Goal: Information Seeking & Learning: Learn about a topic

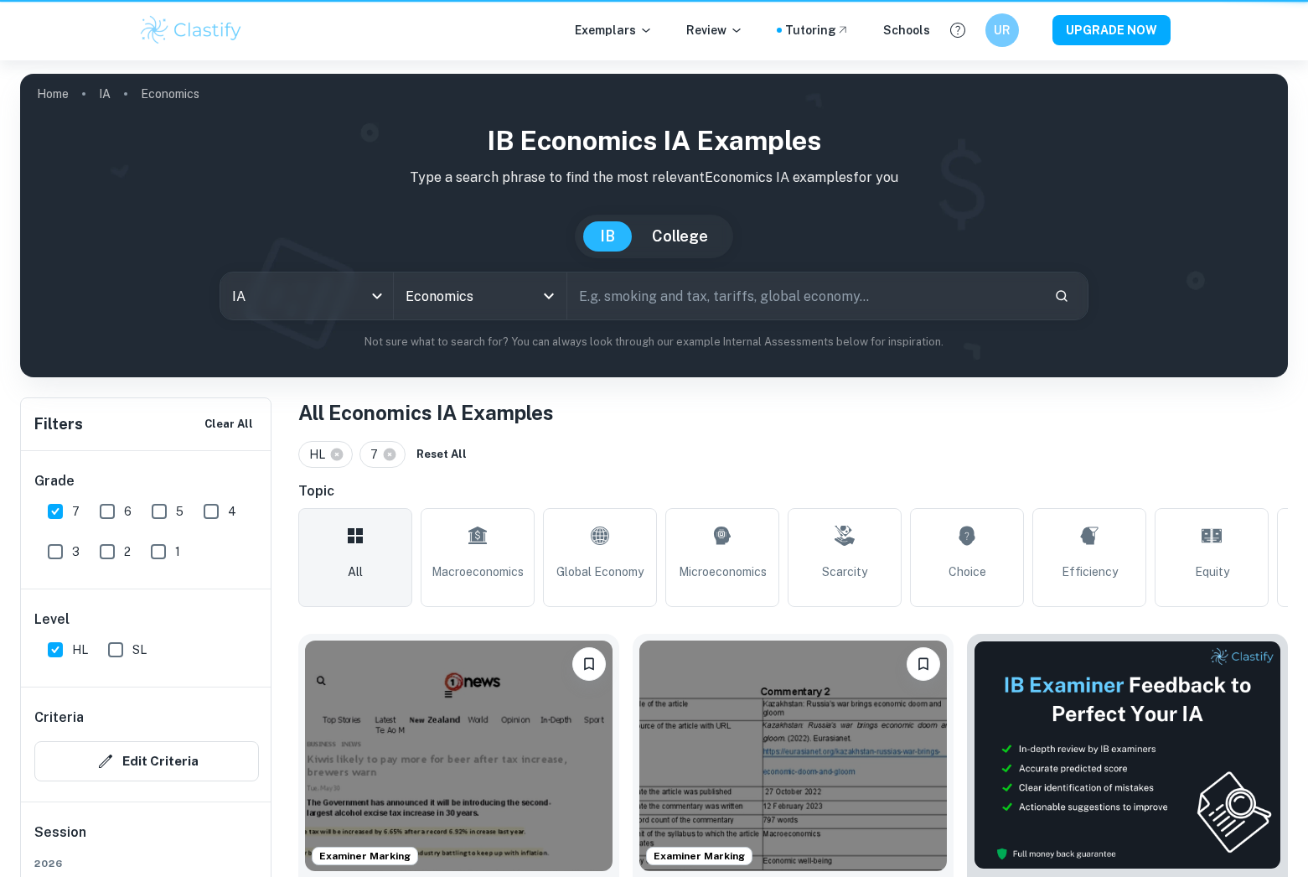
scroll to position [419, 0]
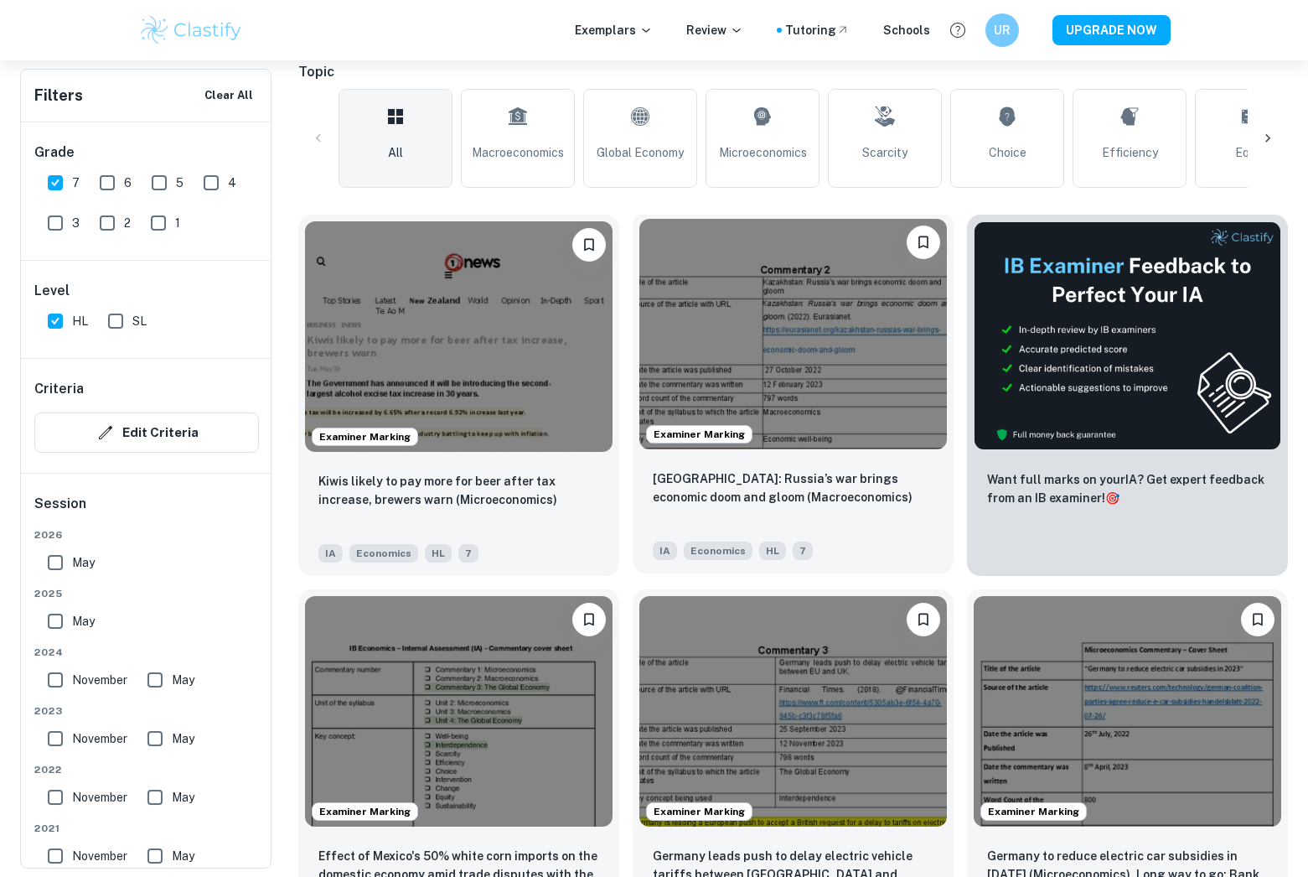
click at [795, 360] on img at bounding box center [794, 334] width 308 height 231
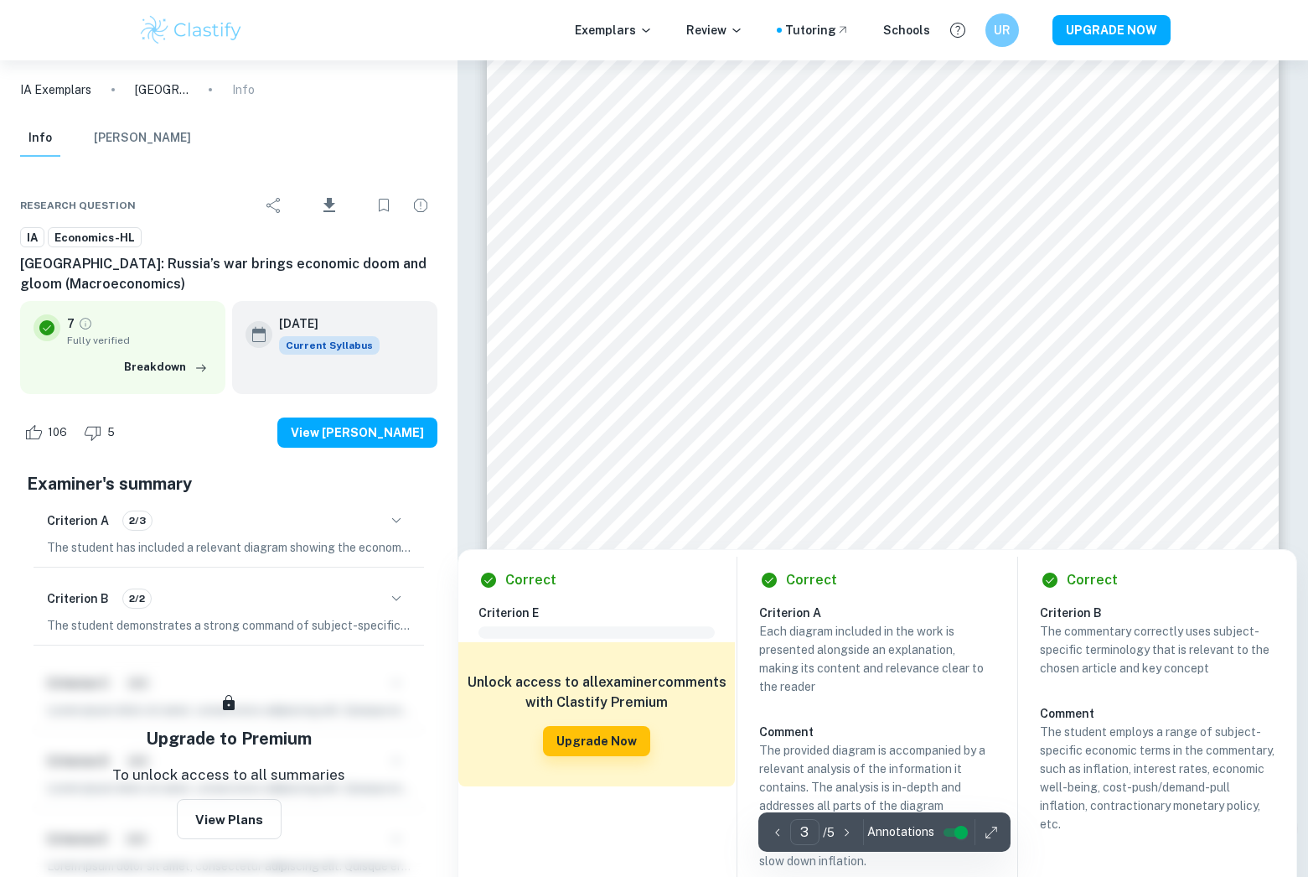
scroll to position [2682, 0]
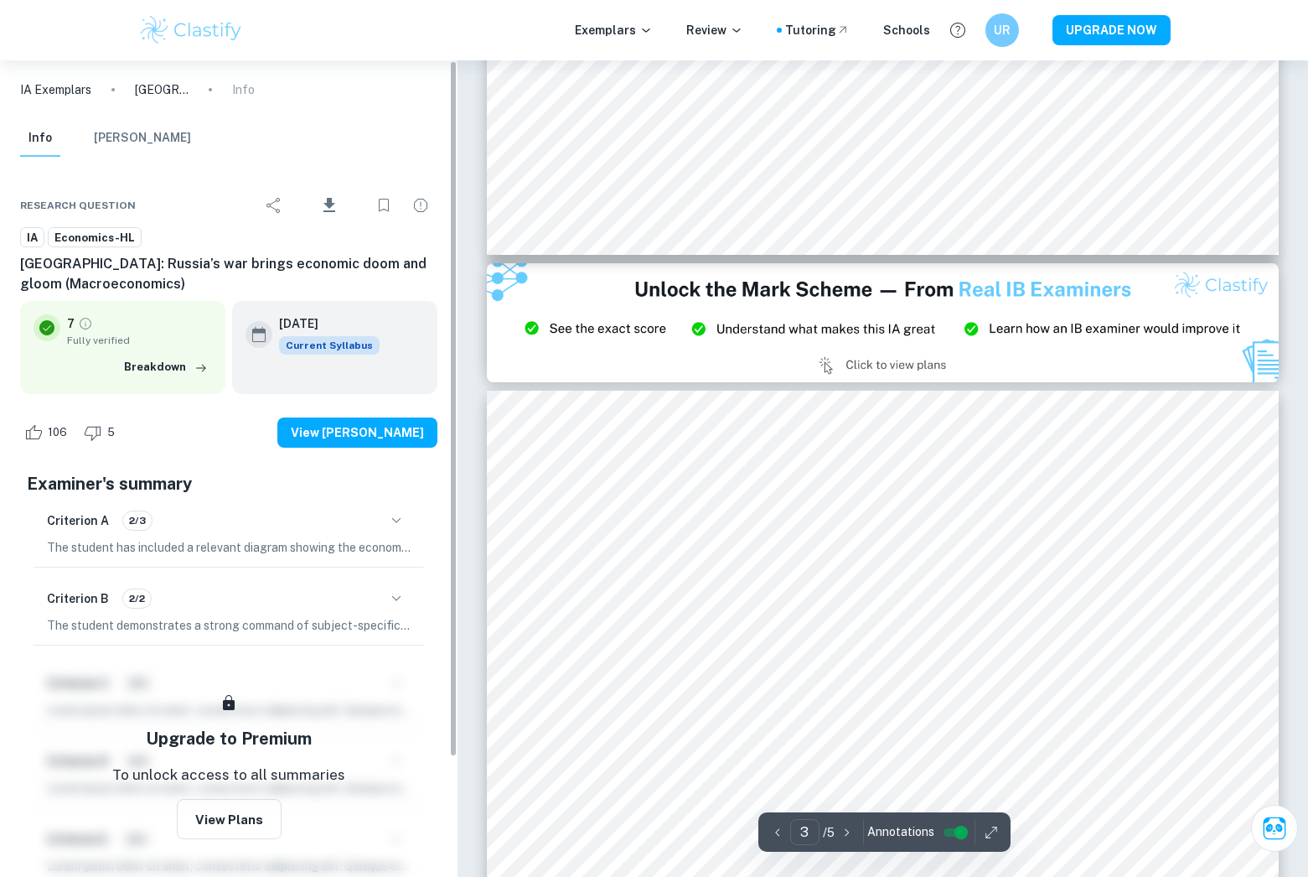
type input "2"
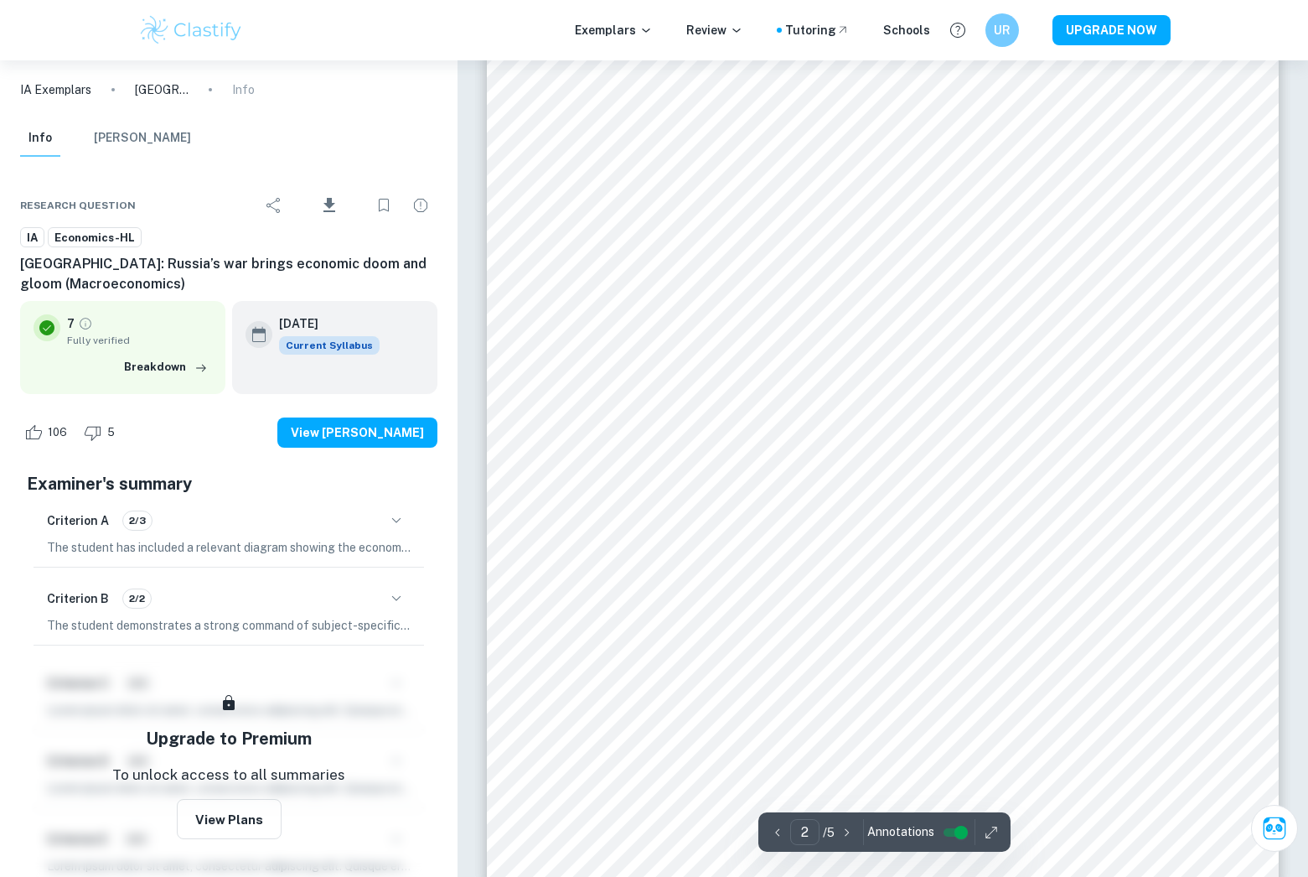
scroll to position [1760, 0]
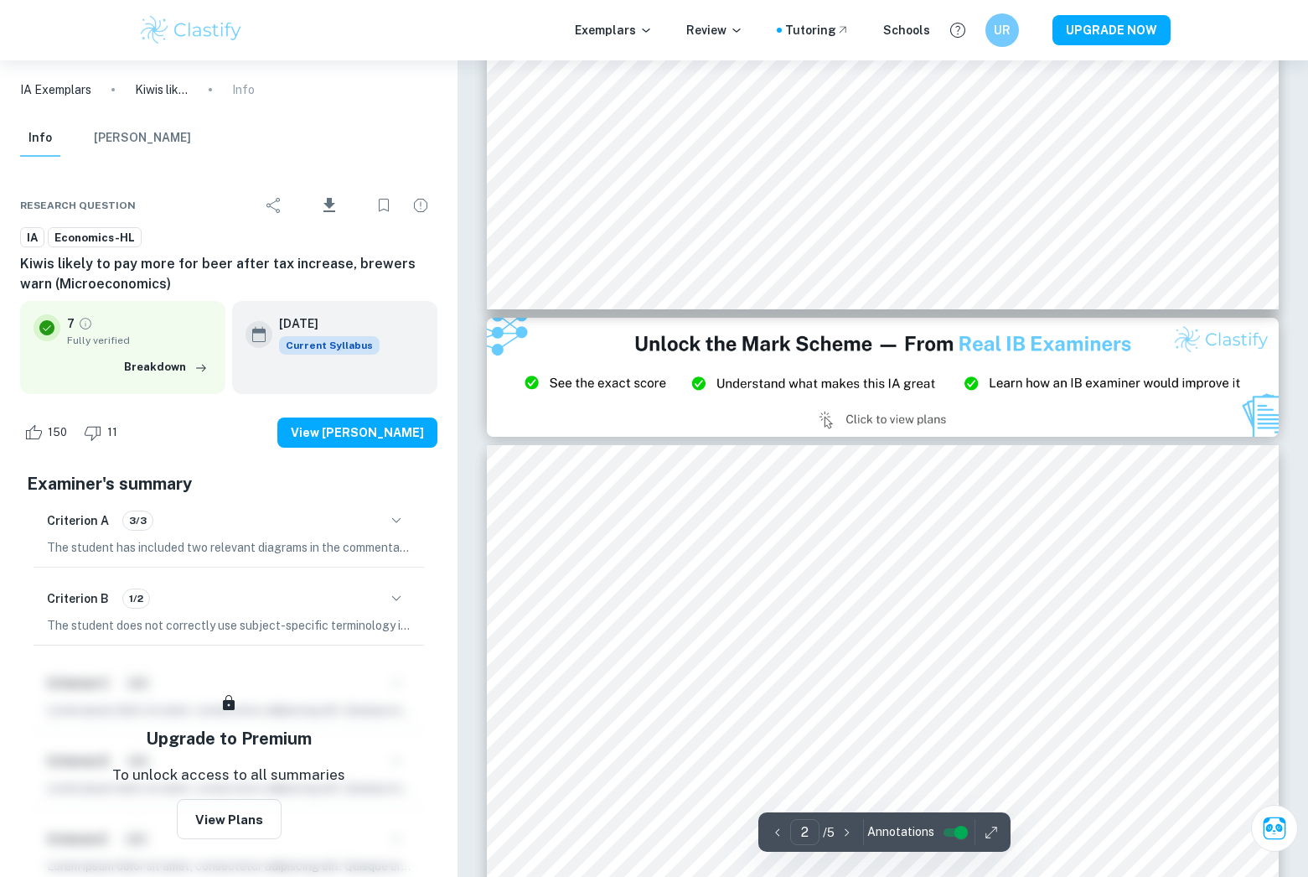
type input "3"
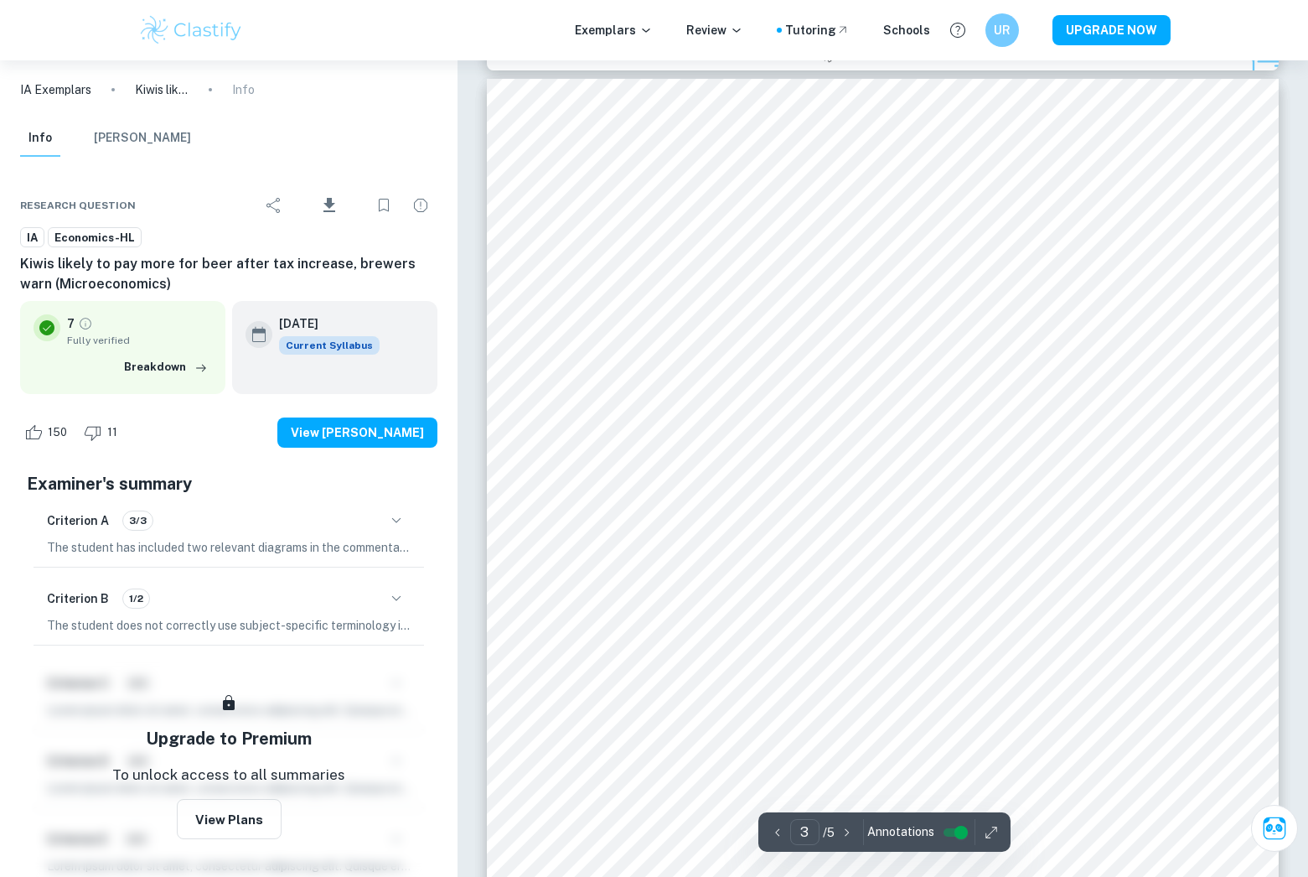
scroll to position [2515, 0]
